Goal: Browse casually: Explore the website without a specific task or goal

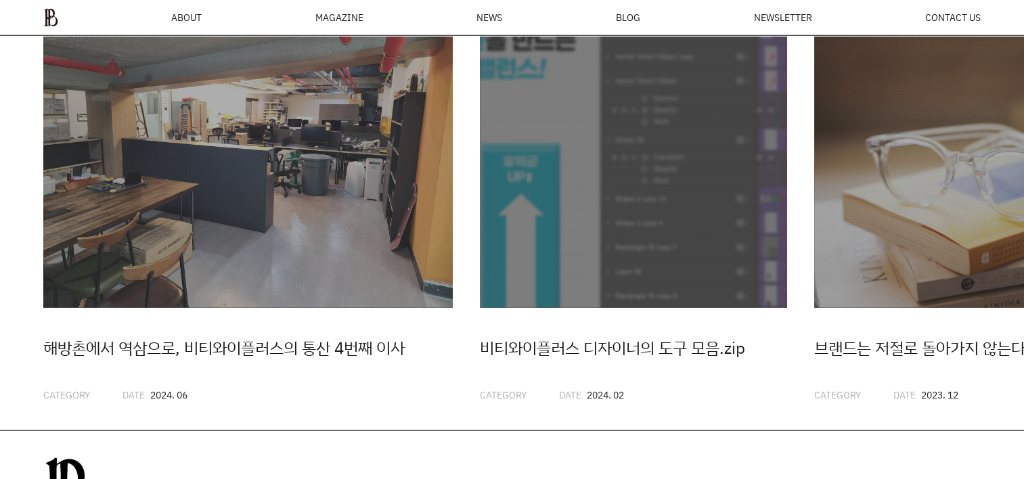
scroll to position [3366, 0]
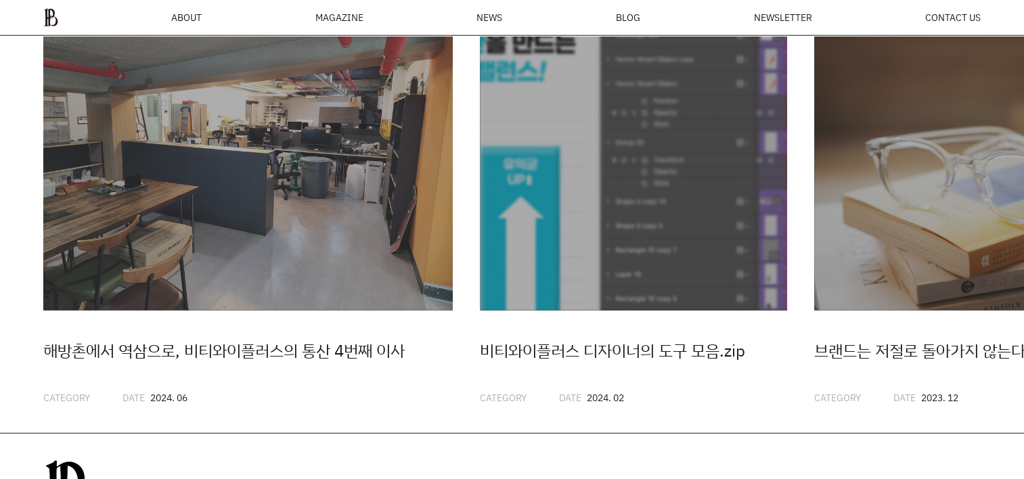
click at [777, 364] on div "비티와이플러스 디자이너의 도구 모음.zip" at bounding box center [633, 351] width 307 height 26
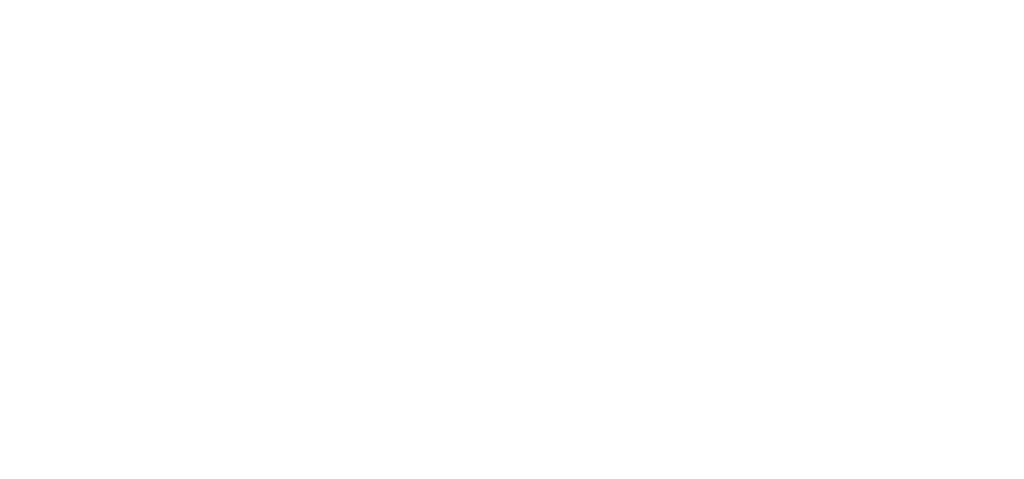
drag, startPoint x: 1028, startPoint y: 398, endPoint x: 1021, endPoint y: 99, distance: 299.3
click at [0, 0] on html at bounding box center [0, 0] width 0 height 0
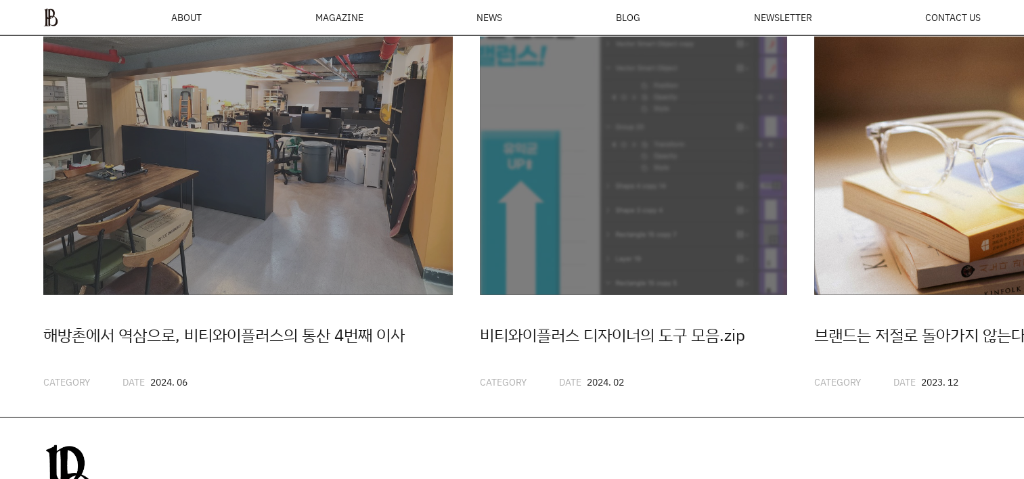
scroll to position [3383, 0]
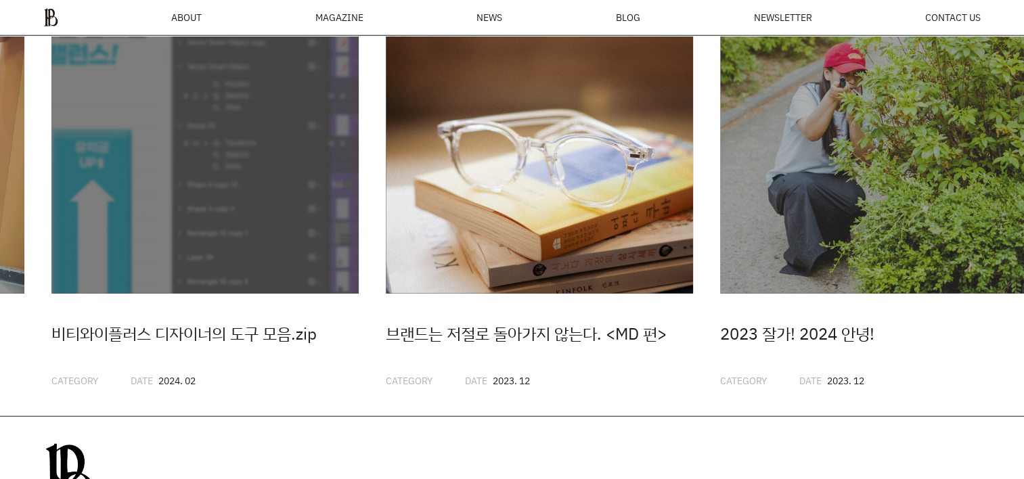
click at [386, 316] on link "브랜드는 저절로 돌아가지 않는다. <MD 편> CATEGORY DATE 2023. 12" at bounding box center [539, 187] width 307 height 403
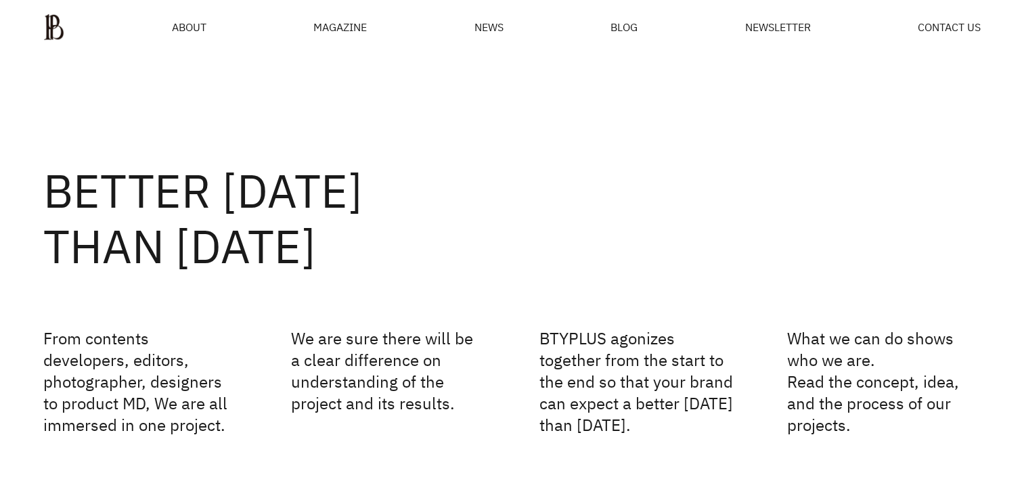
scroll to position [0, 0]
click at [502, 30] on span "NEWS" at bounding box center [489, 27] width 29 height 11
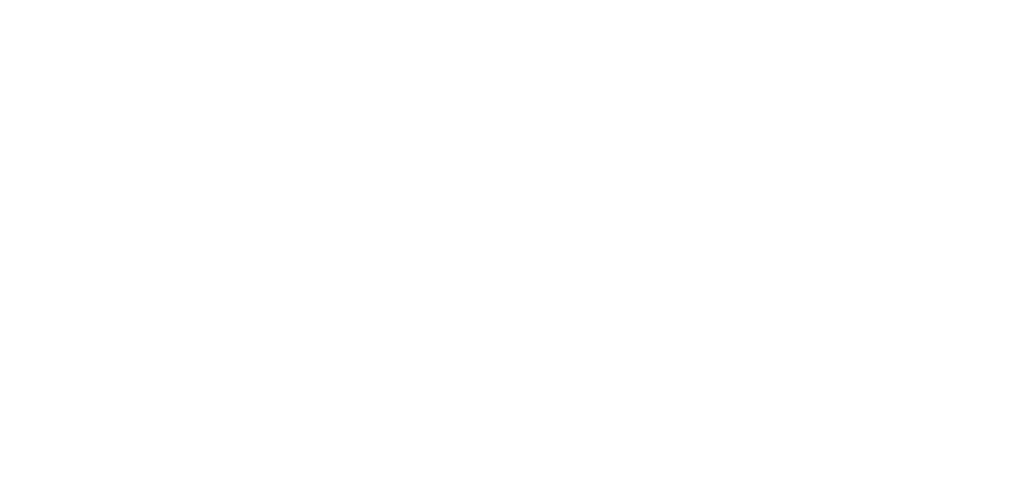
click at [0, 0] on html at bounding box center [0, 0] width 0 height 0
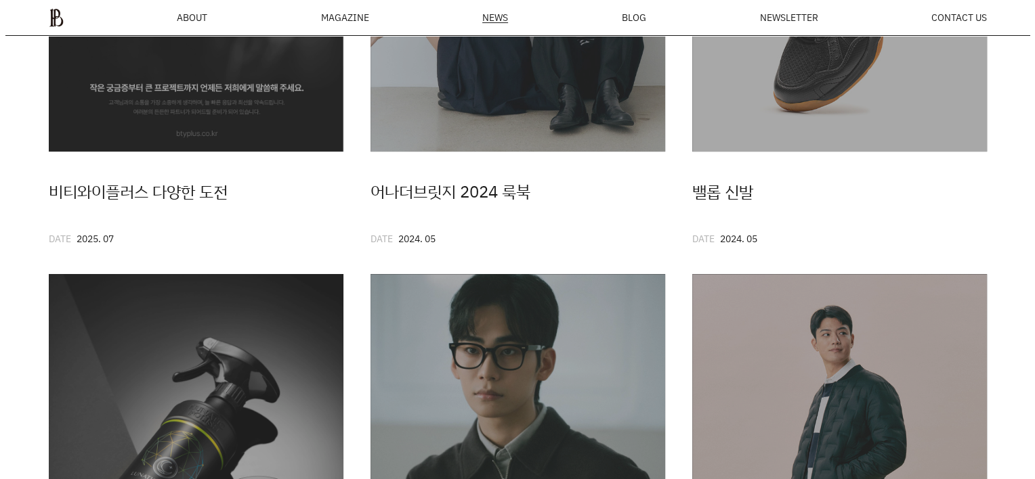
scroll to position [387, 0]
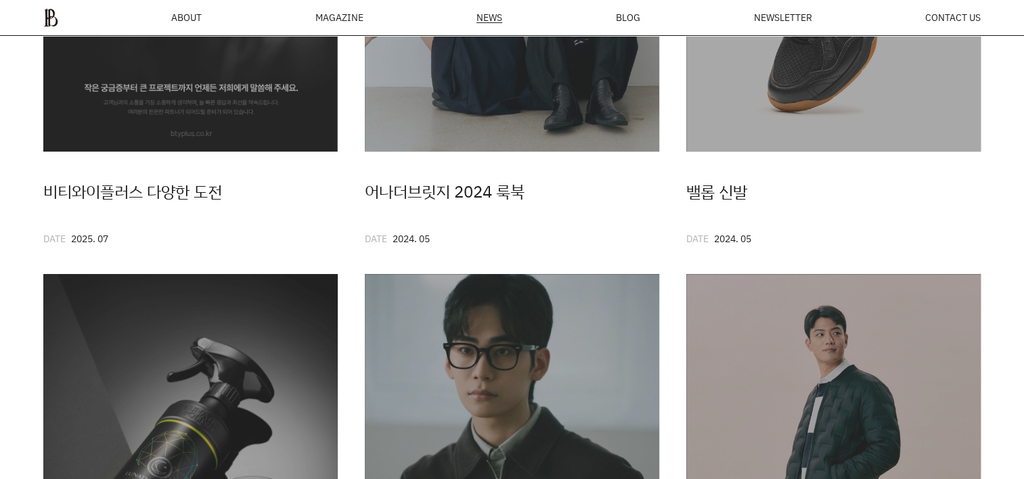
click at [346, 17] on div "MAGAZINE" at bounding box center [340, 17] width 48 height 9
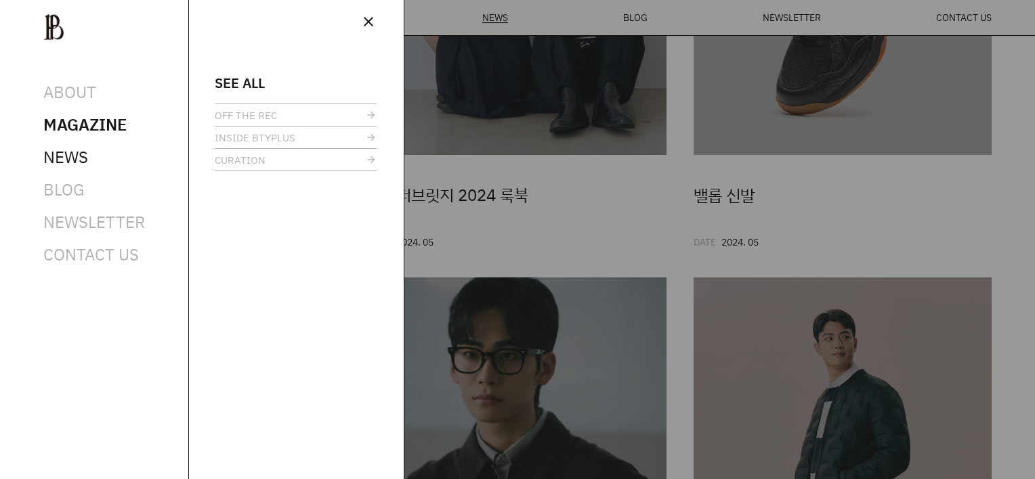
scroll to position [0, 0]
click at [274, 166] on link "CURATION" at bounding box center [296, 160] width 162 height 22
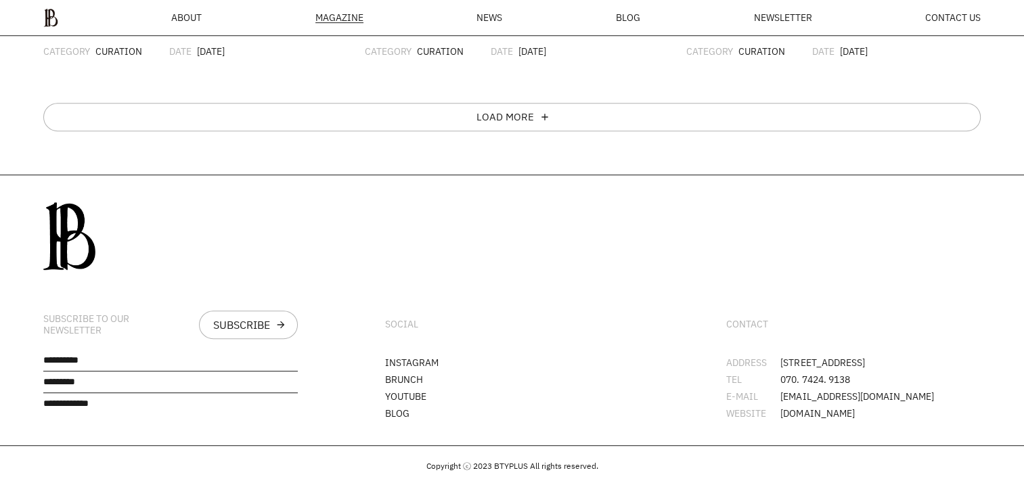
scroll to position [658, 0]
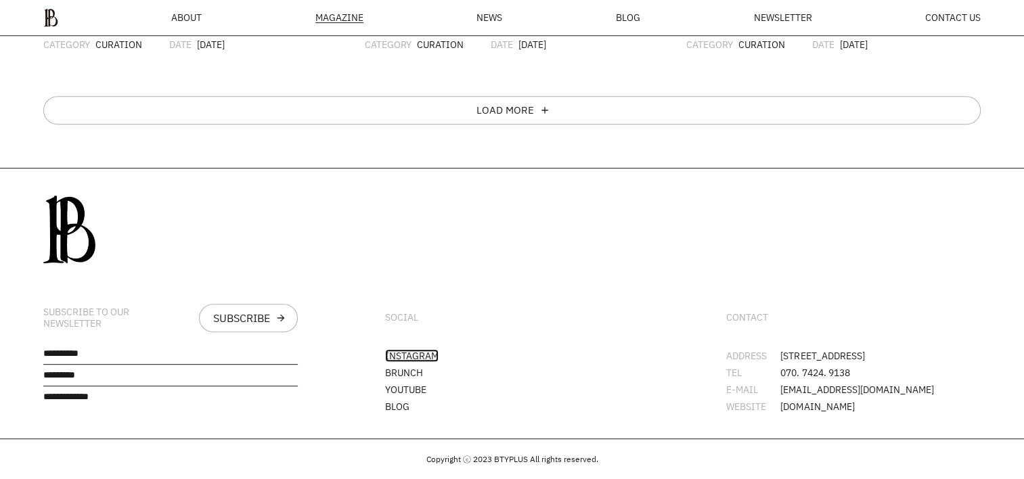
click at [409, 351] on link "INSTAGRAM" at bounding box center [411, 355] width 53 height 13
